Goal: Information Seeking & Learning: Learn about a topic

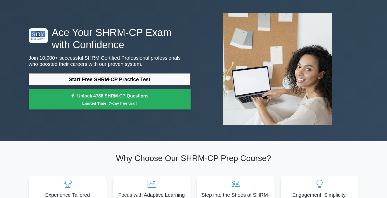
scroll to position [20, 0]
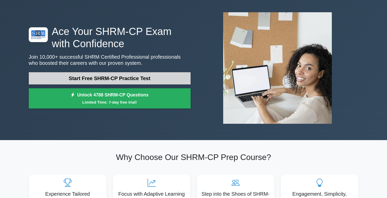
click at [107, 74] on link "Start Free SHRM-CP Practice Test" at bounding box center [110, 78] width 162 height 12
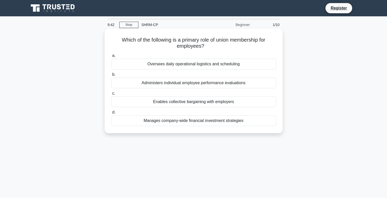
click at [195, 101] on div "Enables collective bargaining with employers" at bounding box center [193, 101] width 165 height 11
click at [111, 95] on input "c. Enables collective bargaining with employers" at bounding box center [111, 93] width 0 height 3
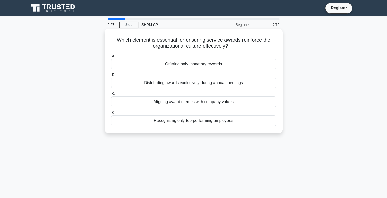
click at [192, 102] on div "Aligning award themes with company values" at bounding box center [193, 101] width 165 height 11
click at [111, 95] on input "c. Aligning award themes with company values" at bounding box center [111, 93] width 0 height 3
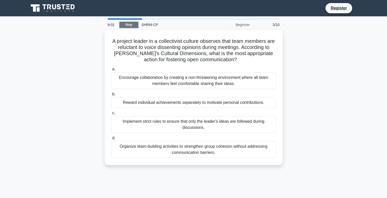
click at [137, 24] on link "Stop" at bounding box center [128, 25] width 19 height 6
click at [130, 26] on link "Stop" at bounding box center [128, 25] width 19 height 6
